Goal: Task Accomplishment & Management: Use online tool/utility

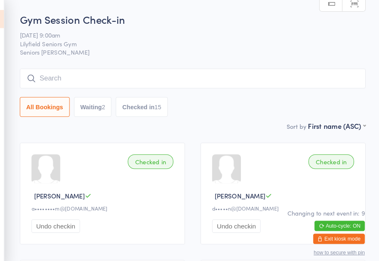
click at [88, 102] on button "Waiting 2" at bounding box center [102, 103] width 37 height 19
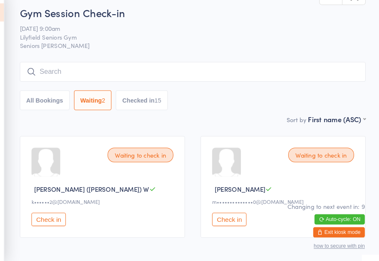
scroll to position [43, 0]
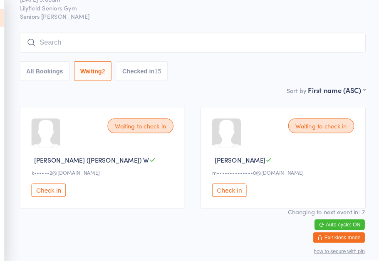
click at [7, 11] on ui-view "Gym Session Check-in 16 Oct 9:00am Lilyfield Seniors Gym Seniors Gym Lilyfield …" at bounding box center [189, 94] width 379 height 232
click at [3, 19] on icon at bounding box center [9, 18] width 13 height 17
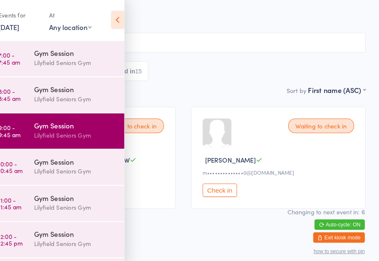
click at [11, 18] on div "Events for" at bounding box center [31, 16] width 41 height 14
click at [32, 171] on link "10:00 - 10:45 am Gym Session Lilyfield Seniors Gym" at bounding box center [67, 163] width 130 height 34
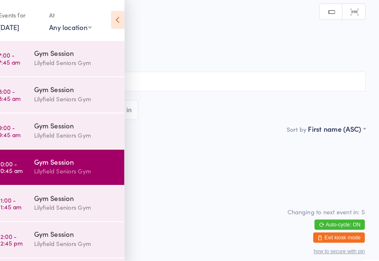
click at [120, 19] on icon at bounding box center [126, 20] width 13 height 17
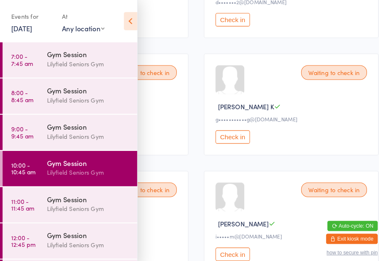
scroll to position [200, 0]
click at [122, 24] on icon at bounding box center [126, 20] width 13 height 17
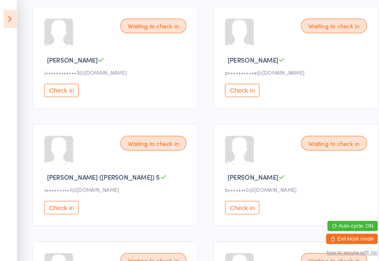
scroll to position [703, 0]
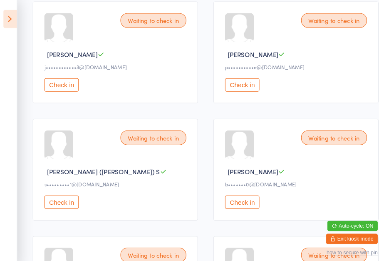
click at [236, 201] on button "Check in" at bounding box center [234, 195] width 33 height 13
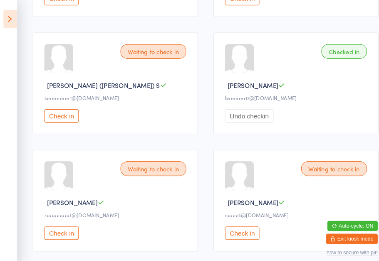
scroll to position [785, 0]
click at [57, 119] on button "Check in" at bounding box center [59, 112] width 33 height 13
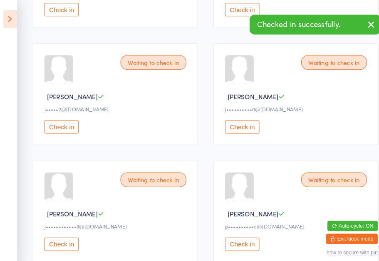
scroll to position [548, 0]
click at [236, 129] on button "Check in" at bounding box center [234, 123] width 33 height 13
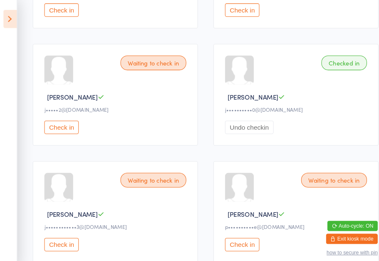
click at [3, 137] on aside "Events for 16 Oct, 2025 16 Oct, 2025 October 2025 Sun Mon Tue Wed Thu Fri Sat 4…" at bounding box center [8, 130] width 17 height 261
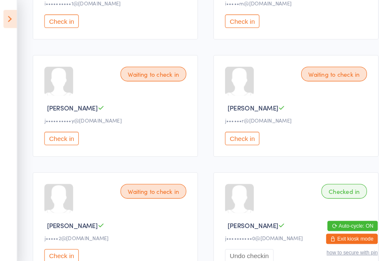
scroll to position [422, 0]
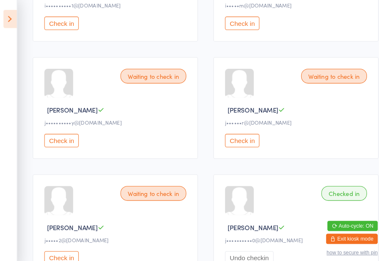
click at [227, 142] on button "Check in" at bounding box center [234, 135] width 33 height 13
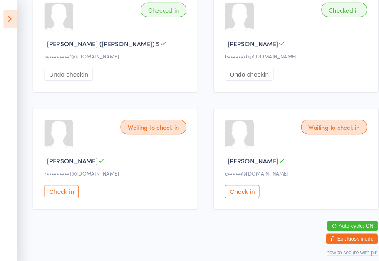
scroll to position [852, 0]
click at [52, 179] on button "Check in" at bounding box center [59, 185] width 33 height 13
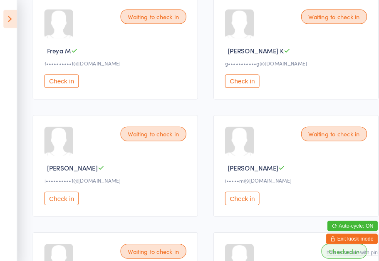
scroll to position [206, 0]
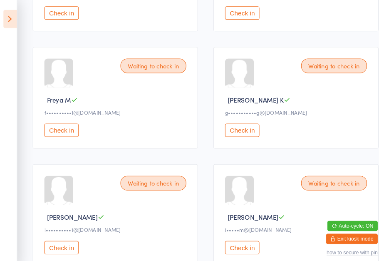
click at [51, 127] on button "Check in" at bounding box center [59, 125] width 33 height 13
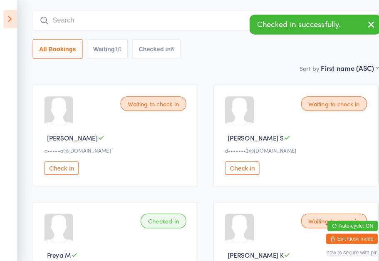
scroll to position [39, 0]
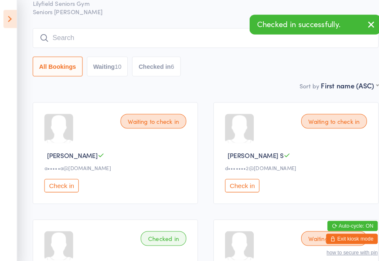
click at [211, 45] on input "search" at bounding box center [199, 36] width 335 height 19
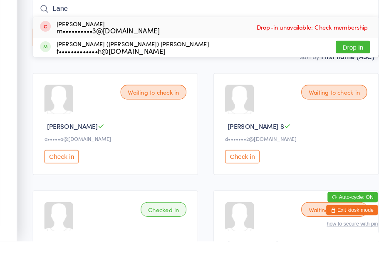
type input "Lane"
click at [347, 67] on button "Drop in" at bounding box center [341, 73] width 33 height 12
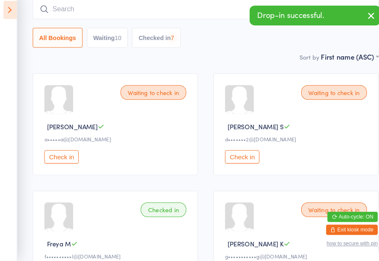
click at [231, 60] on div "Sort by First name (ASC) First name (ASC) First name (DESC) Last name (ASC) Las…" at bounding box center [199, 63] width 335 height 9
click at [223, 60] on div "Sort by First name (ASC) First name (ASC) First name (DESC) Last name (ASC) Las…" at bounding box center [199, 63] width 335 height 9
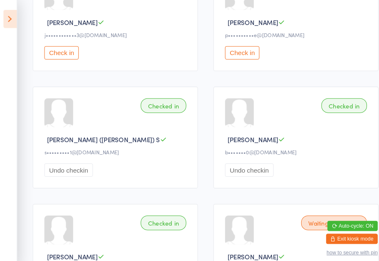
scroll to position [736, 0]
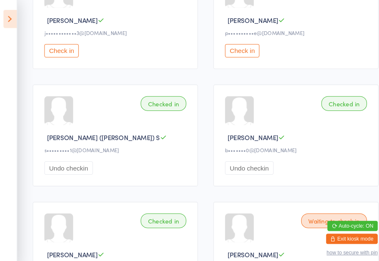
click at [241, 55] on button "Check in" at bounding box center [234, 48] width 33 height 13
click at [58, 55] on button "Check in" at bounding box center [59, 48] width 33 height 13
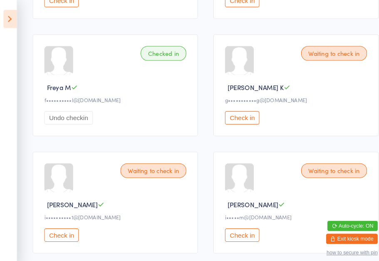
scroll to position [217, 0]
click at [60, 234] on button "Check in" at bounding box center [59, 227] width 33 height 13
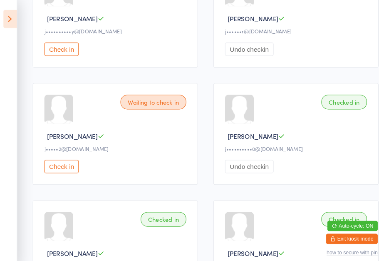
scroll to position [510, 0]
click at [56, 55] on button "Check in" at bounding box center [59, 48] width 33 height 13
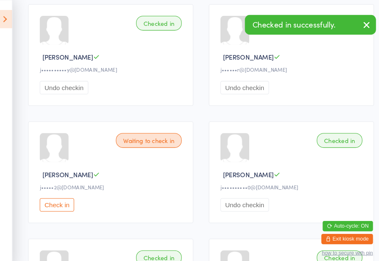
scroll to position [474, 0]
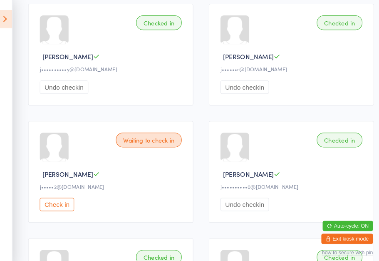
click at [63, 91] on button "Undo checkin" at bounding box center [66, 84] width 47 height 13
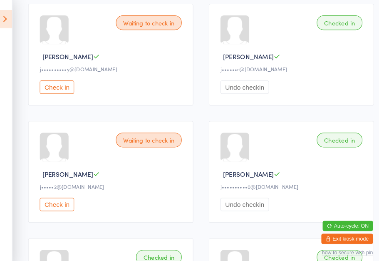
click at [57, 91] on button "Check in" at bounding box center [59, 84] width 33 height 13
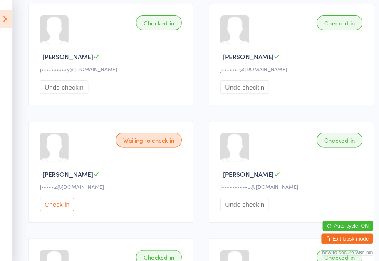
click at [59, 204] on button "Check in" at bounding box center [59, 197] width 33 height 13
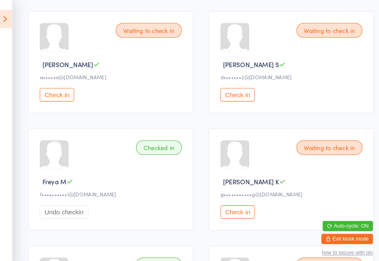
scroll to position [127, 0]
click at [228, 97] on button "Check in" at bounding box center [234, 91] width 33 height 13
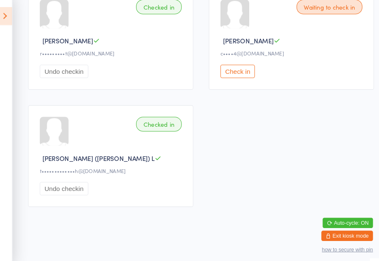
scroll to position [947, 0]
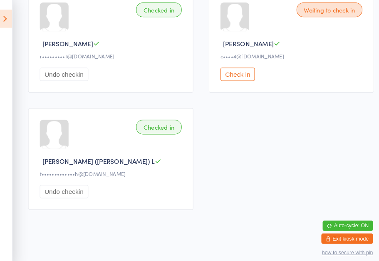
click at [229, 78] on button "Check in" at bounding box center [234, 71] width 33 height 13
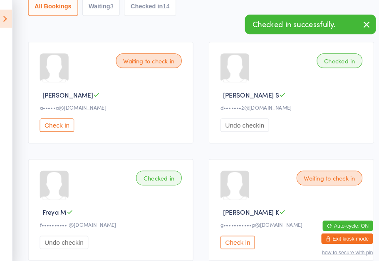
scroll to position [0, 0]
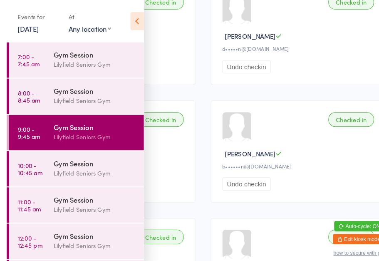
scroll to position [152, 0]
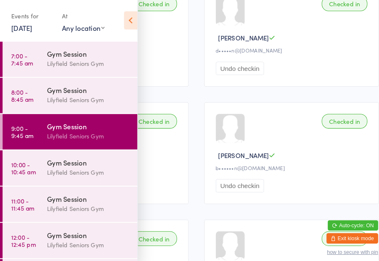
click at [88, 24] on select "Any location Seniors Gym Lilyfield Large Training Room next door to gym Leichha…" at bounding box center [80, 27] width 41 height 9
click at [13, 10] on div "Events for" at bounding box center [31, 16] width 41 height 14
click at [112, 64] on div "Lilyfield Seniors Gym" at bounding box center [85, 62] width 80 height 10
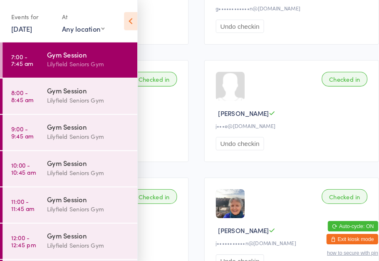
scroll to position [194, 0]
